Goal: Task Accomplishment & Management: Use online tool/utility

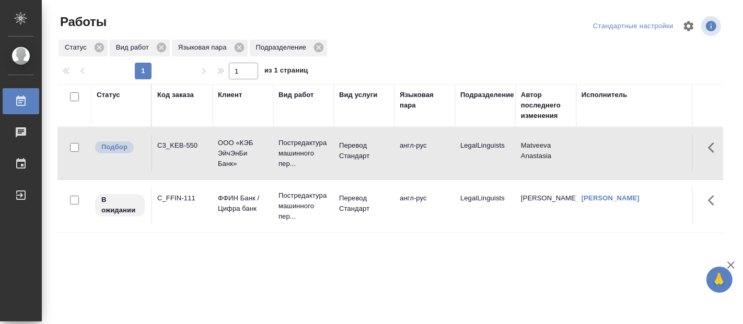
drag, startPoint x: 361, startPoint y: 276, endPoint x: 359, endPoint y: 270, distance: 6.5
click at [361, 275] on div "Статус Код заказа Клиент Вид работ Вид услуги Языковая пара Подразделение Автор…" at bounding box center [390, 272] width 666 height 376
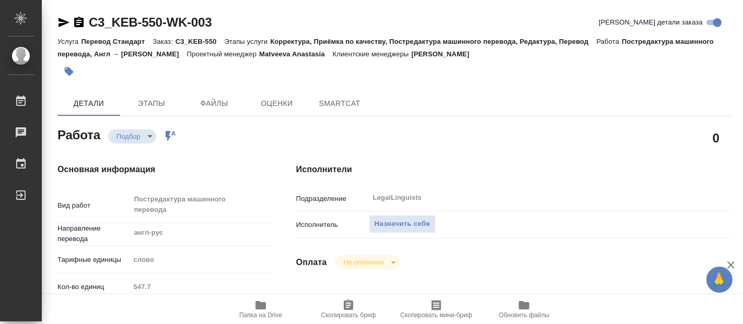
type textarea "x"
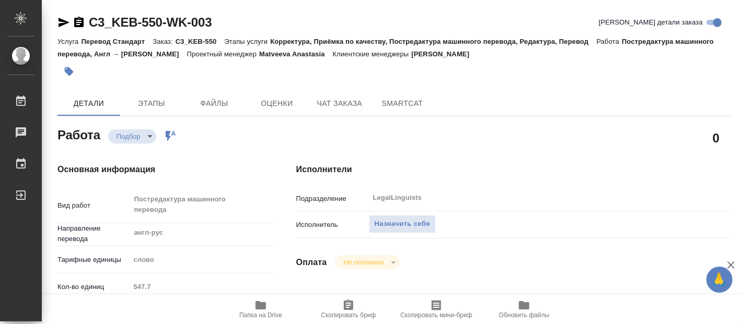
type textarea "x"
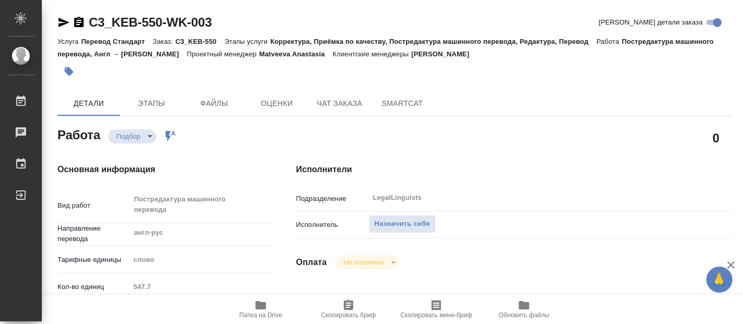
type textarea "x"
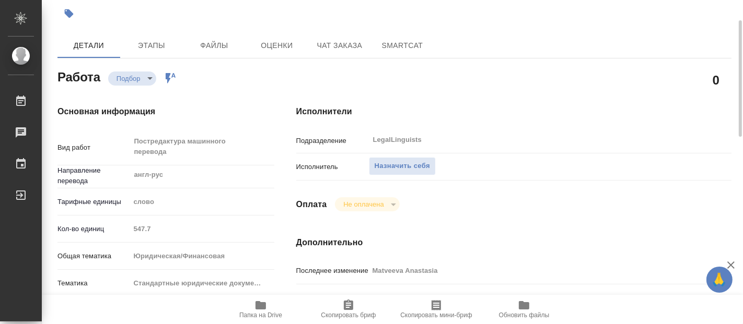
scroll to position [174, 0]
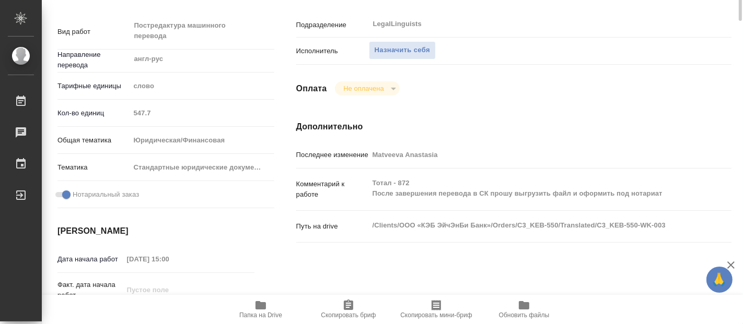
type textarea "x"
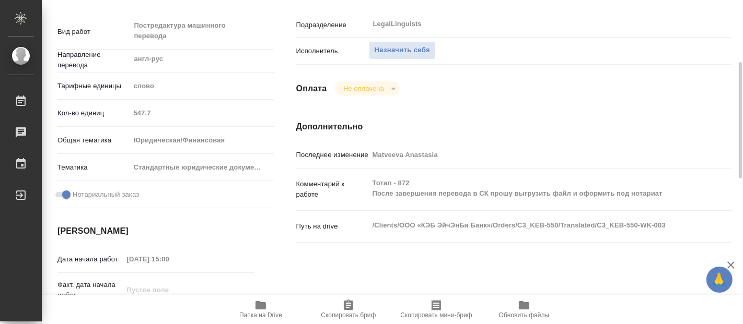
type textarea "x"
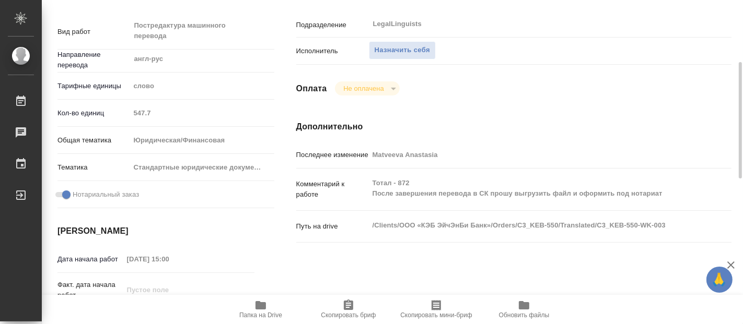
type textarea "x"
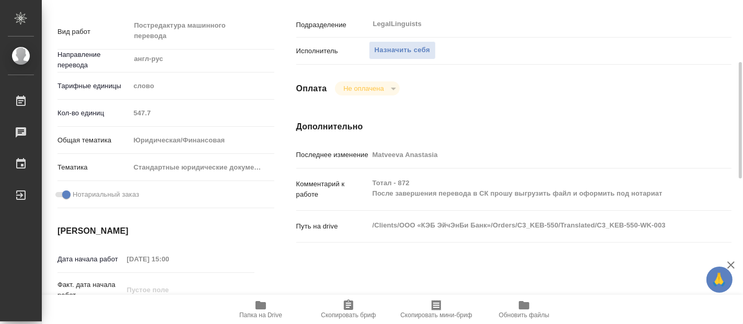
type textarea "x"
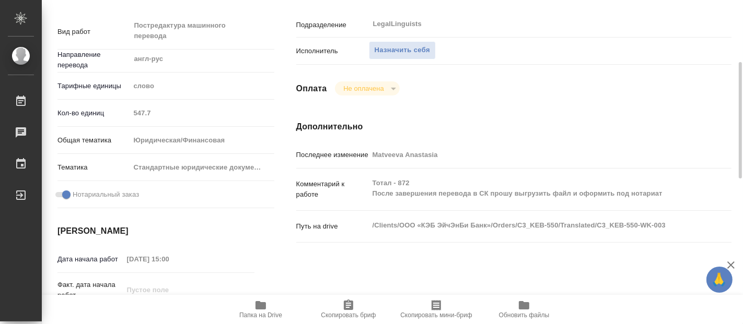
type textarea "x"
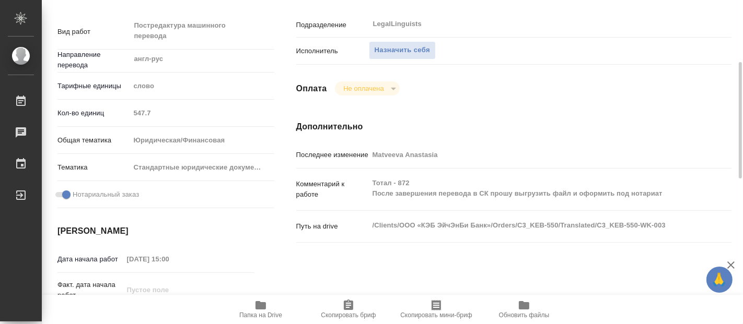
click at [258, 307] on icon "button" at bounding box center [261, 305] width 10 height 8
